Goal: Transaction & Acquisition: Purchase product/service

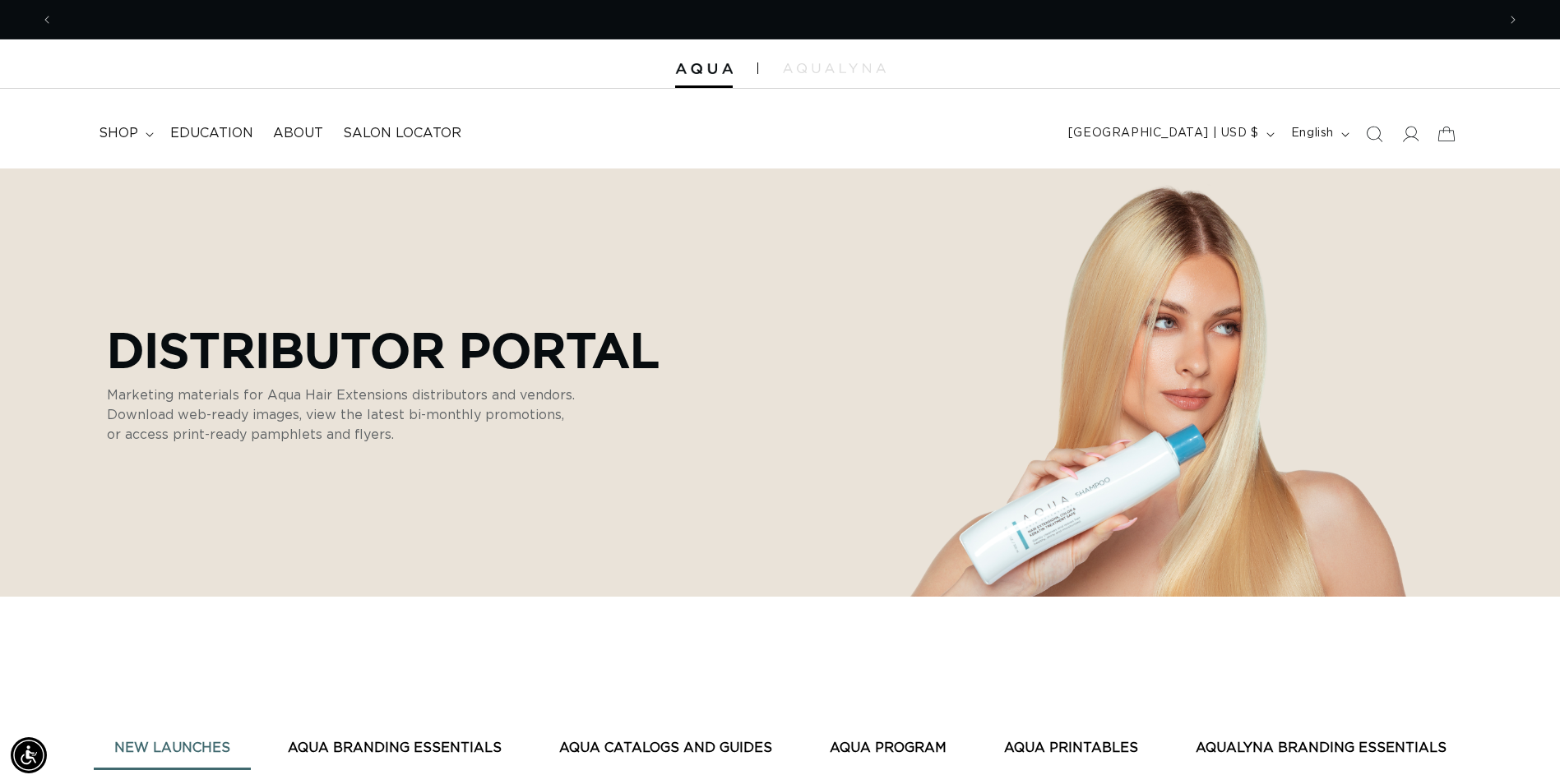
scroll to position [0, 1443]
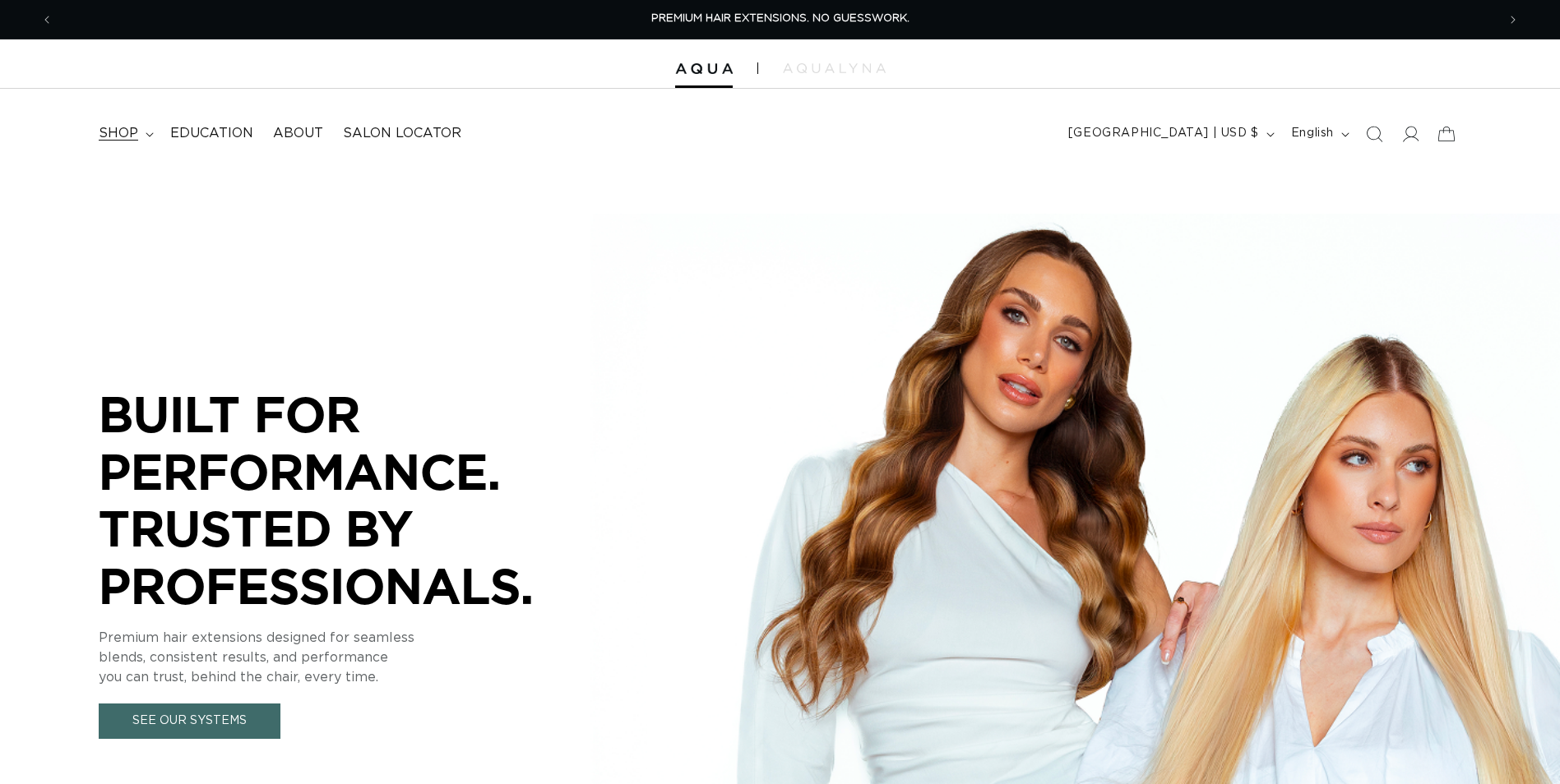
click at [126, 129] on span "shop" at bounding box center [119, 133] width 40 height 18
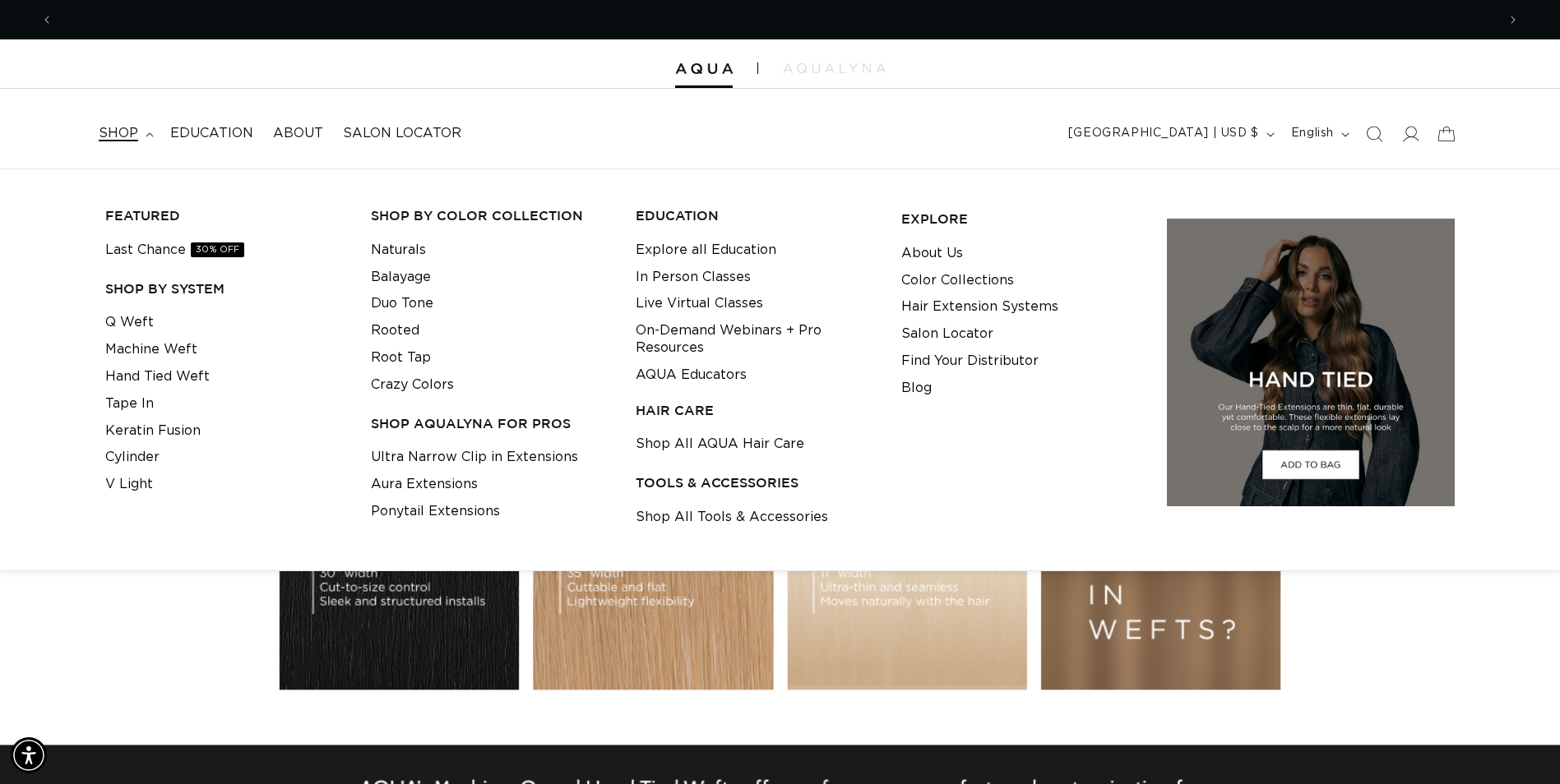
scroll to position [0, 2887]
click at [730, 522] on link "Shop All Tools & Accessories" at bounding box center [732, 517] width 193 height 27
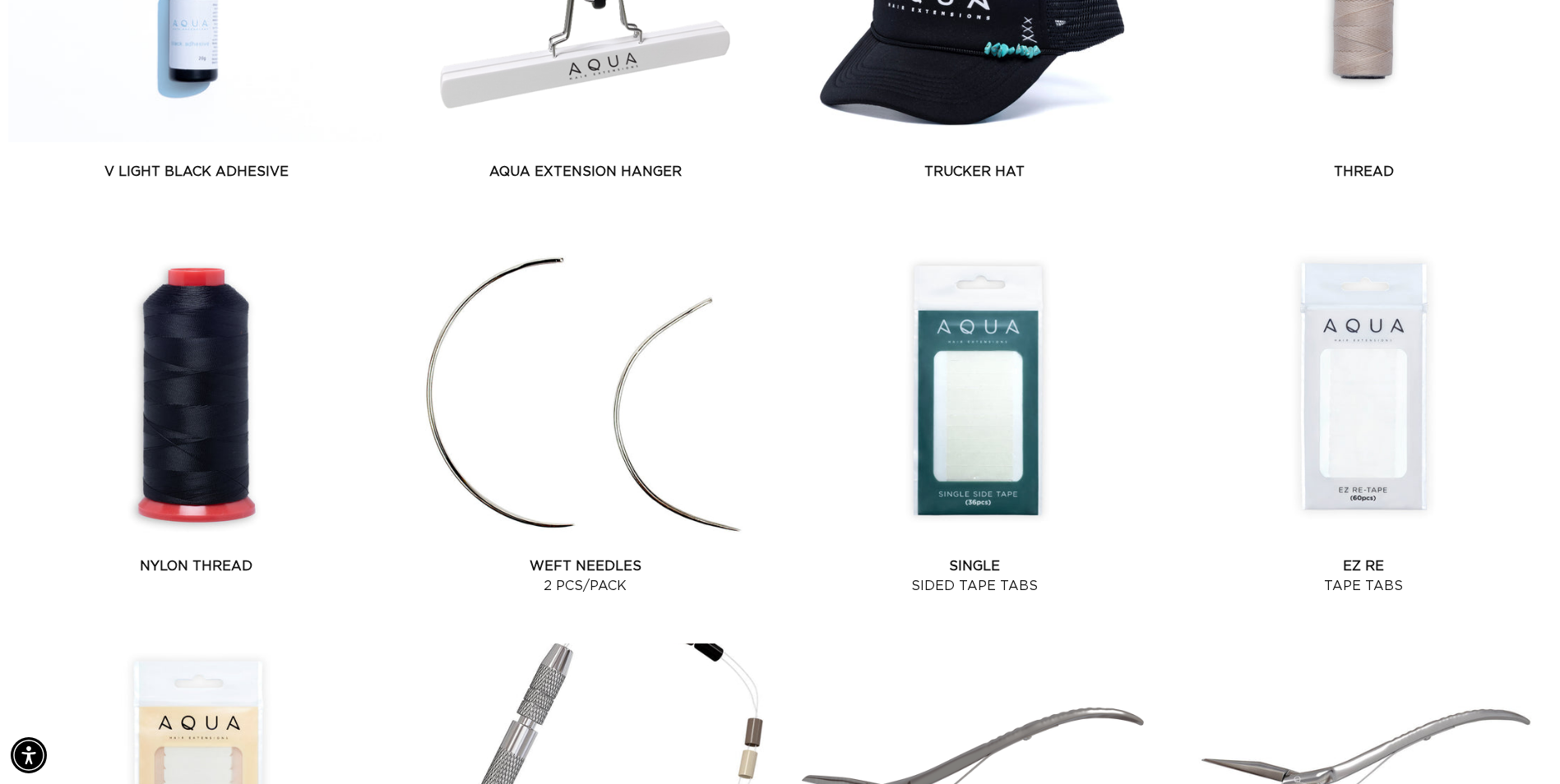
scroll to position [1397, 0]
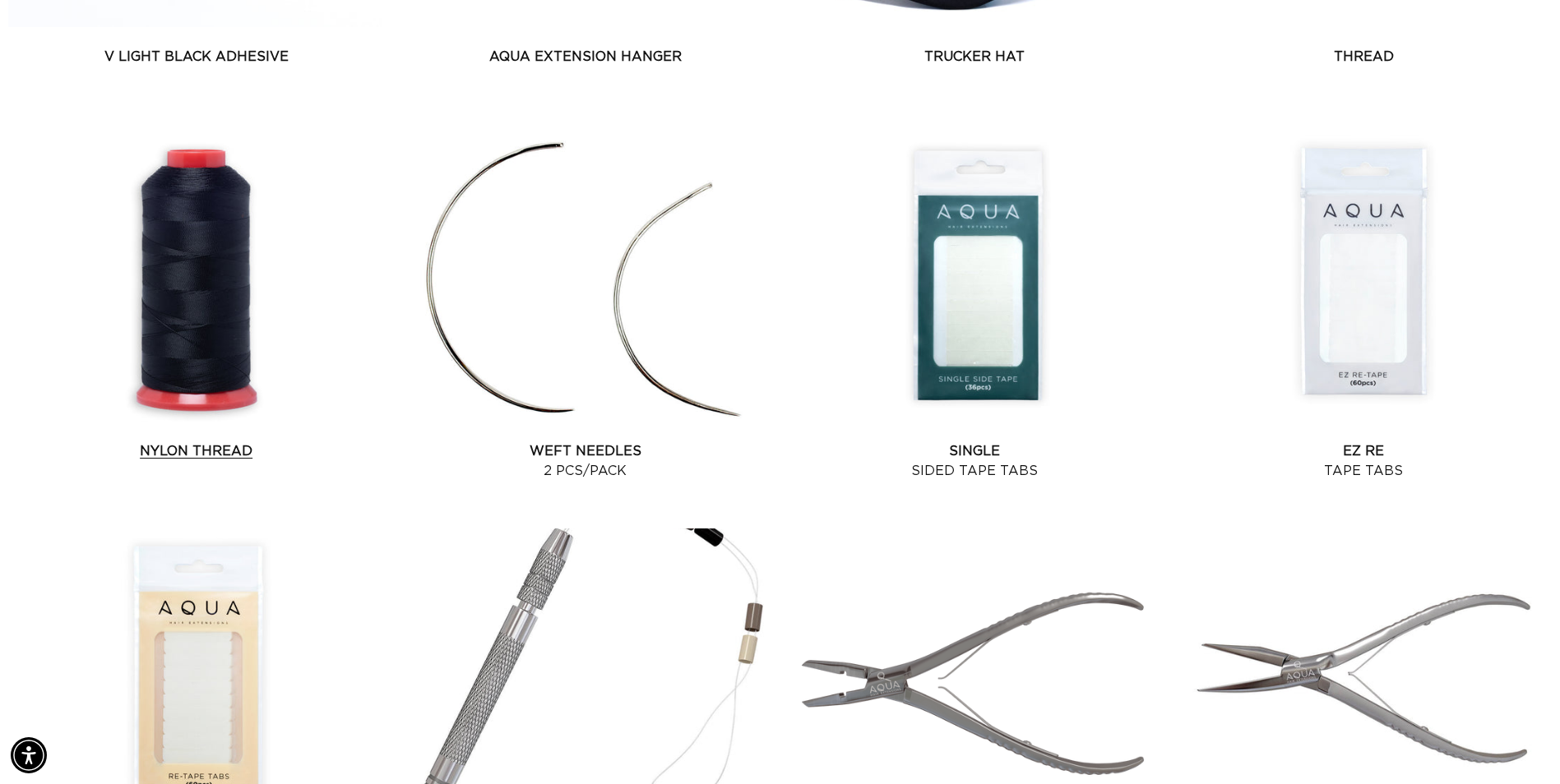
click at [182, 441] on link "Nylon Thread" at bounding box center [195, 451] width 376 height 19
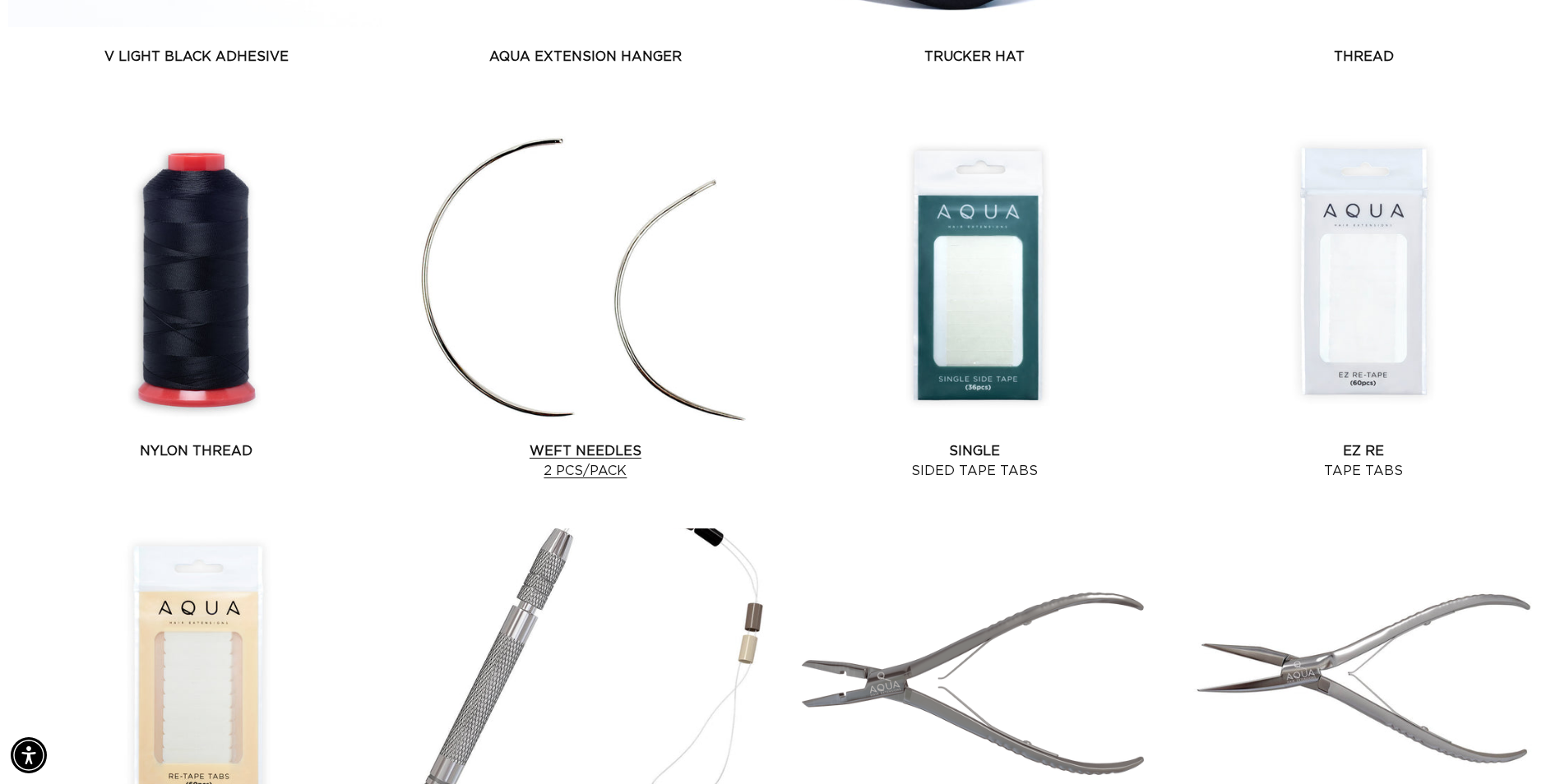
scroll to position [0, 2887]
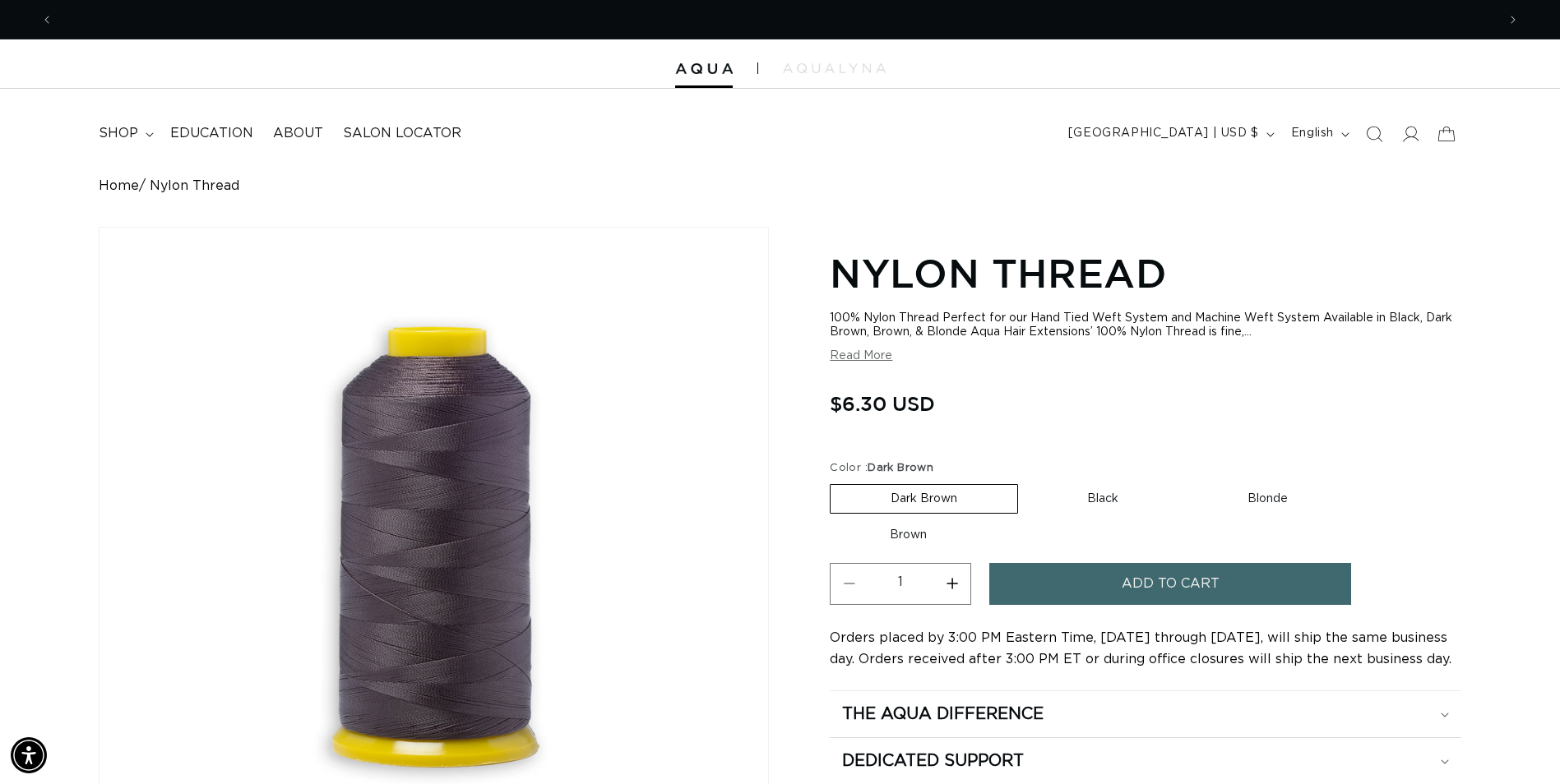
scroll to position [0, 1443]
